Goal: Information Seeking & Learning: Understand process/instructions

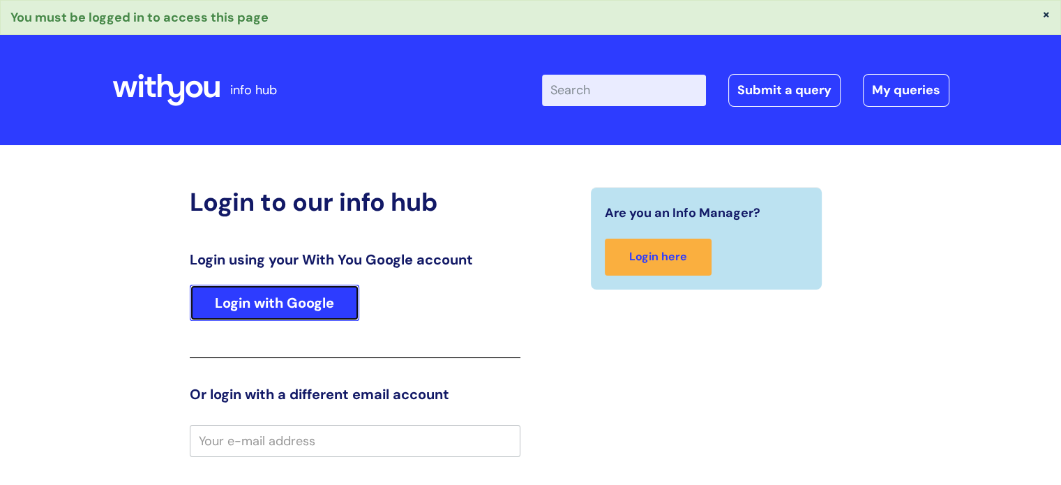
click at [321, 300] on link "Login with Google" at bounding box center [274, 303] width 169 height 36
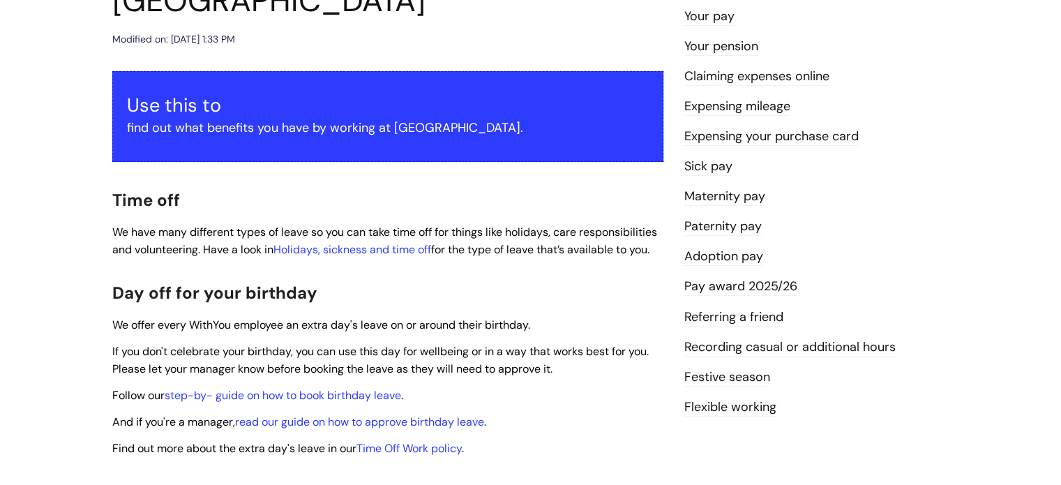
scroll to position [246, 0]
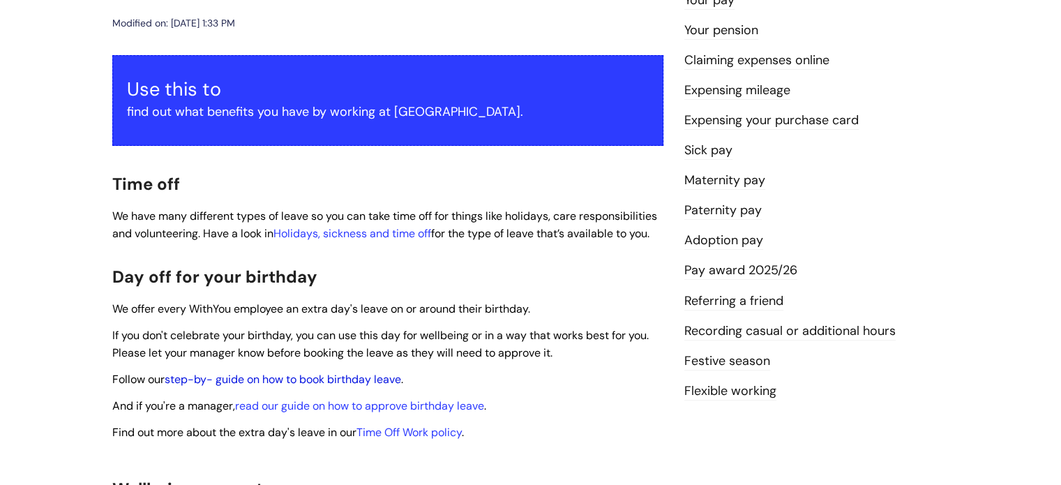
click at [374, 372] on link "step-by- guide on how to book birthday leave" at bounding box center [283, 379] width 236 height 15
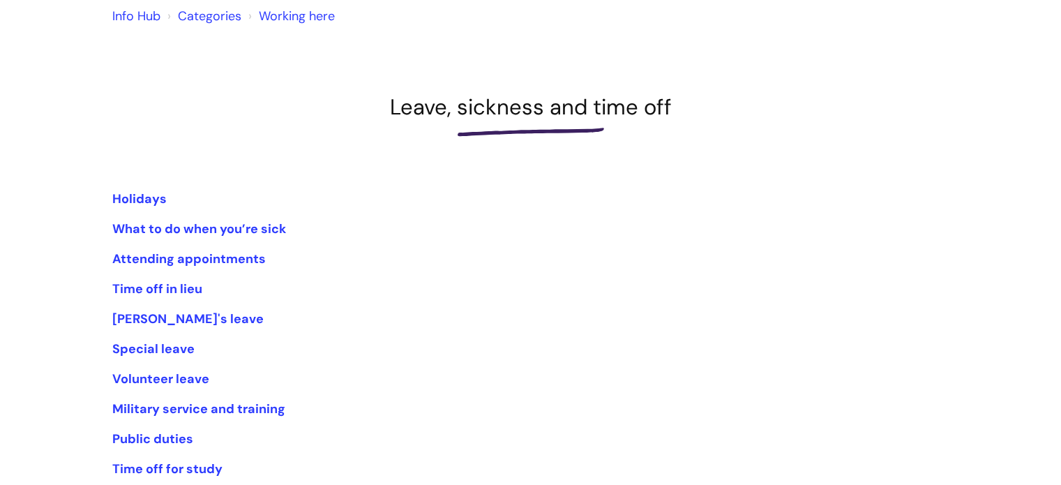
scroll to position [160, 0]
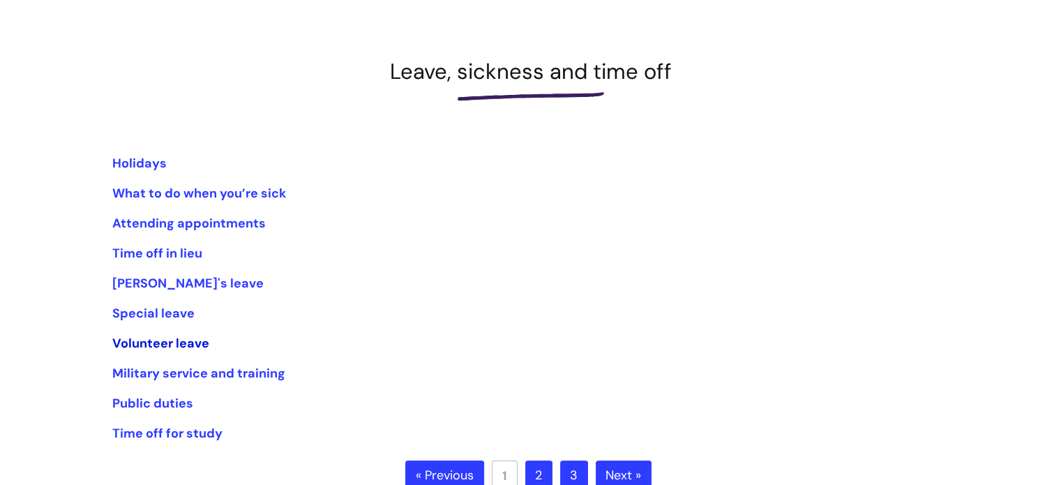
click at [176, 340] on link "Volunteer leave" at bounding box center [160, 343] width 97 height 17
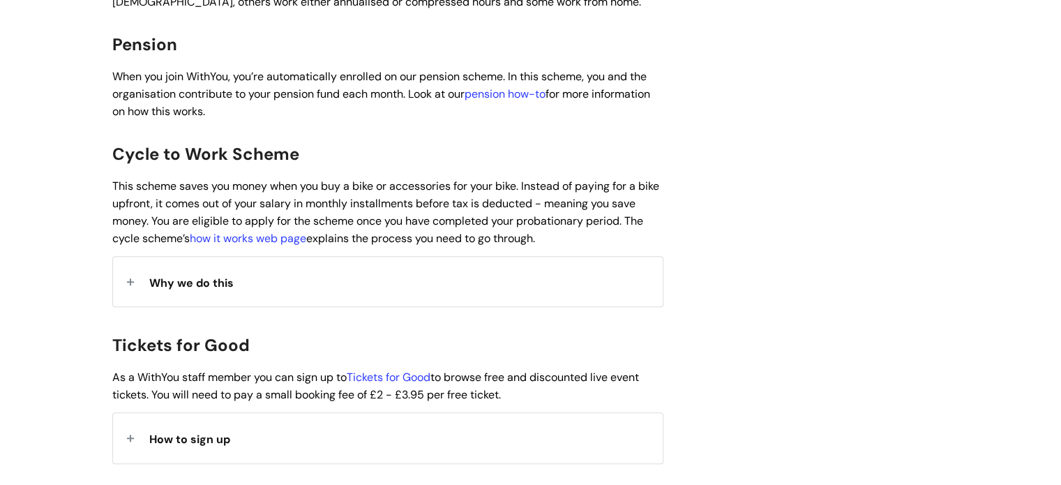
scroll to position [1035, 0]
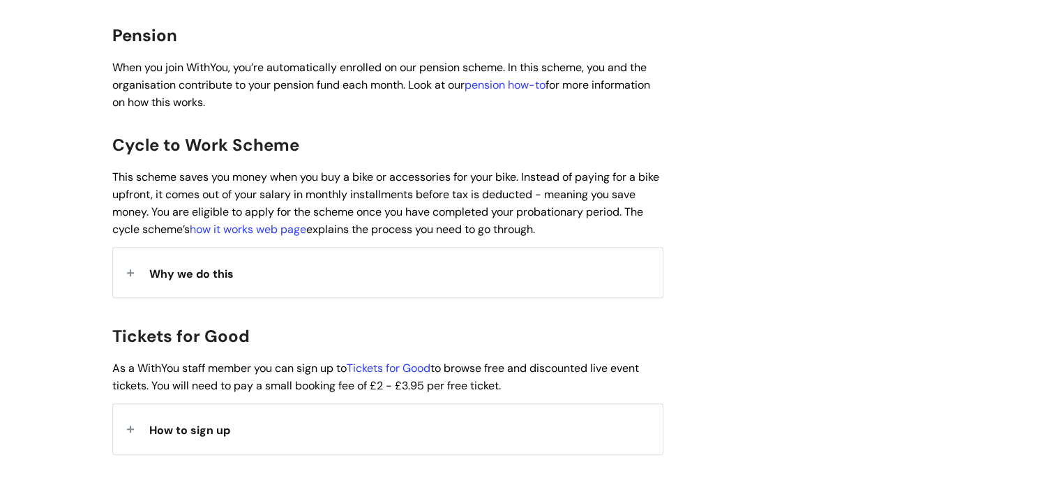
click at [215, 264] on div "Why we do this" at bounding box center [388, 273] width 550 height 50
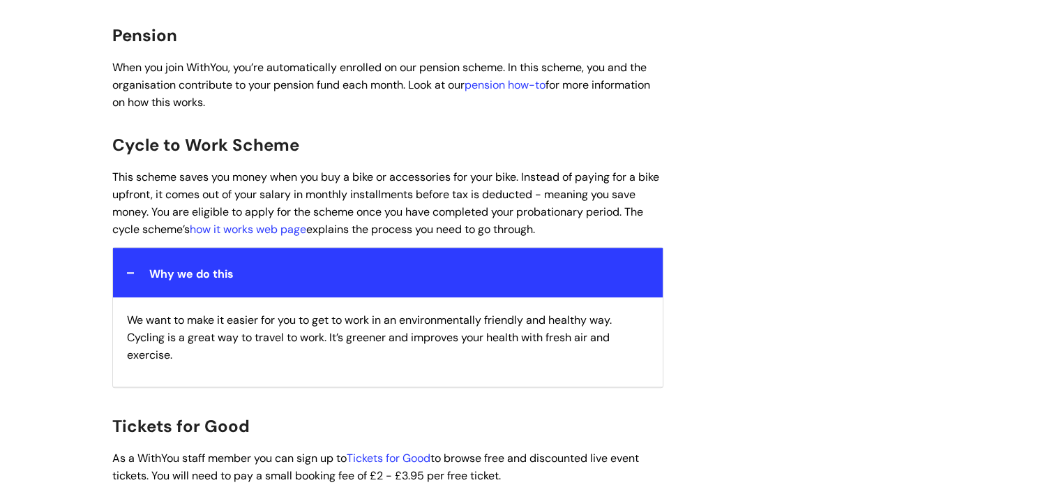
click at [224, 266] on span "Why we do this" at bounding box center [191, 273] width 84 height 15
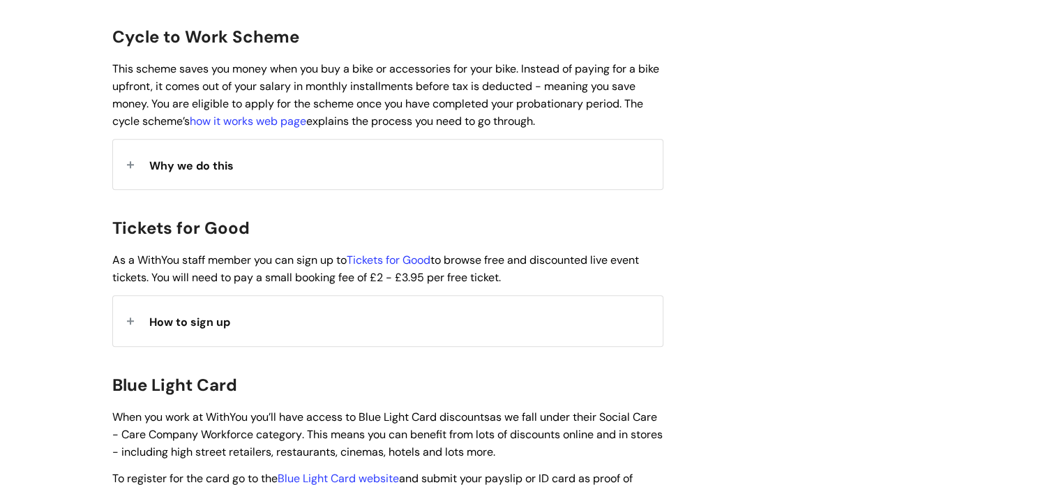
scroll to position [1152, 0]
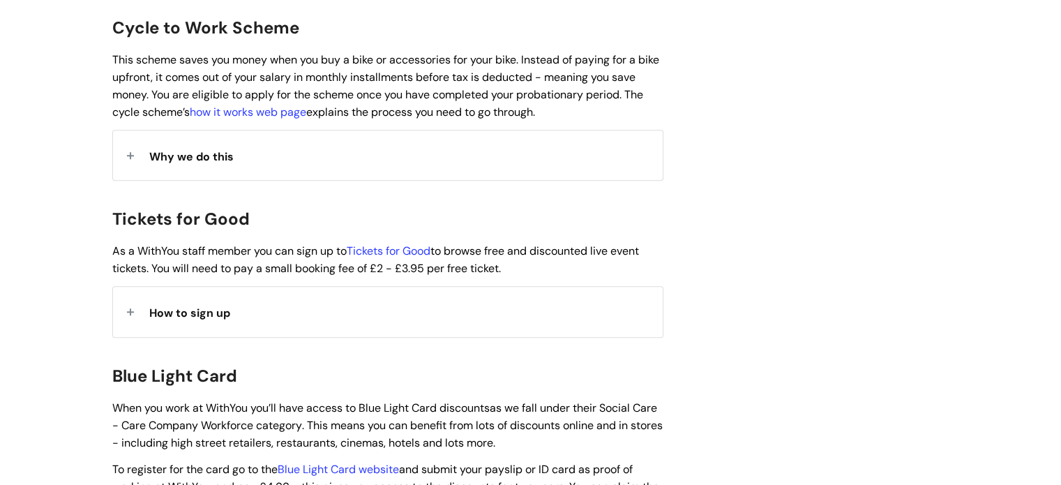
click at [361, 295] on div "How to sign up" at bounding box center [388, 312] width 550 height 50
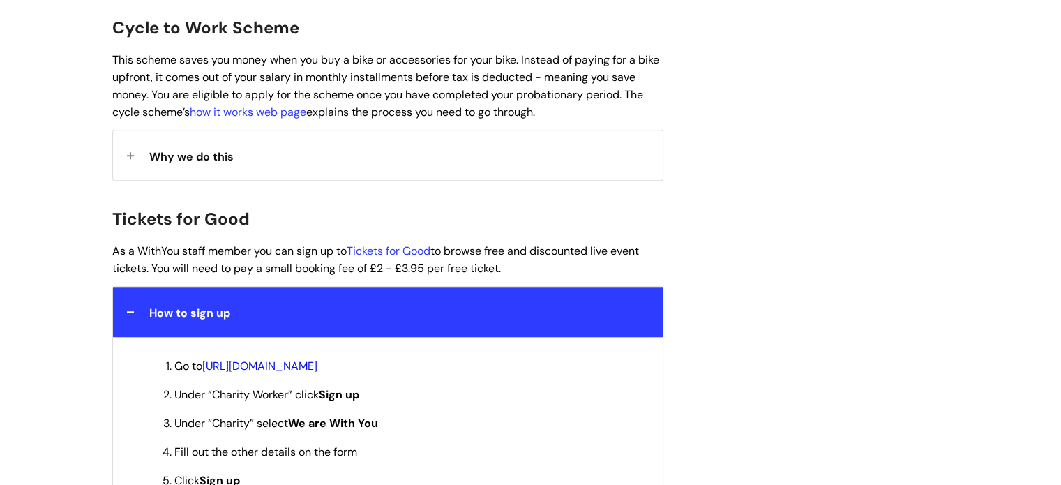
click at [317, 358] on link "https://www.ticketsforgood.org/member-signup#signup" at bounding box center [259, 365] width 115 height 15
